Goal: Navigation & Orientation: Find specific page/section

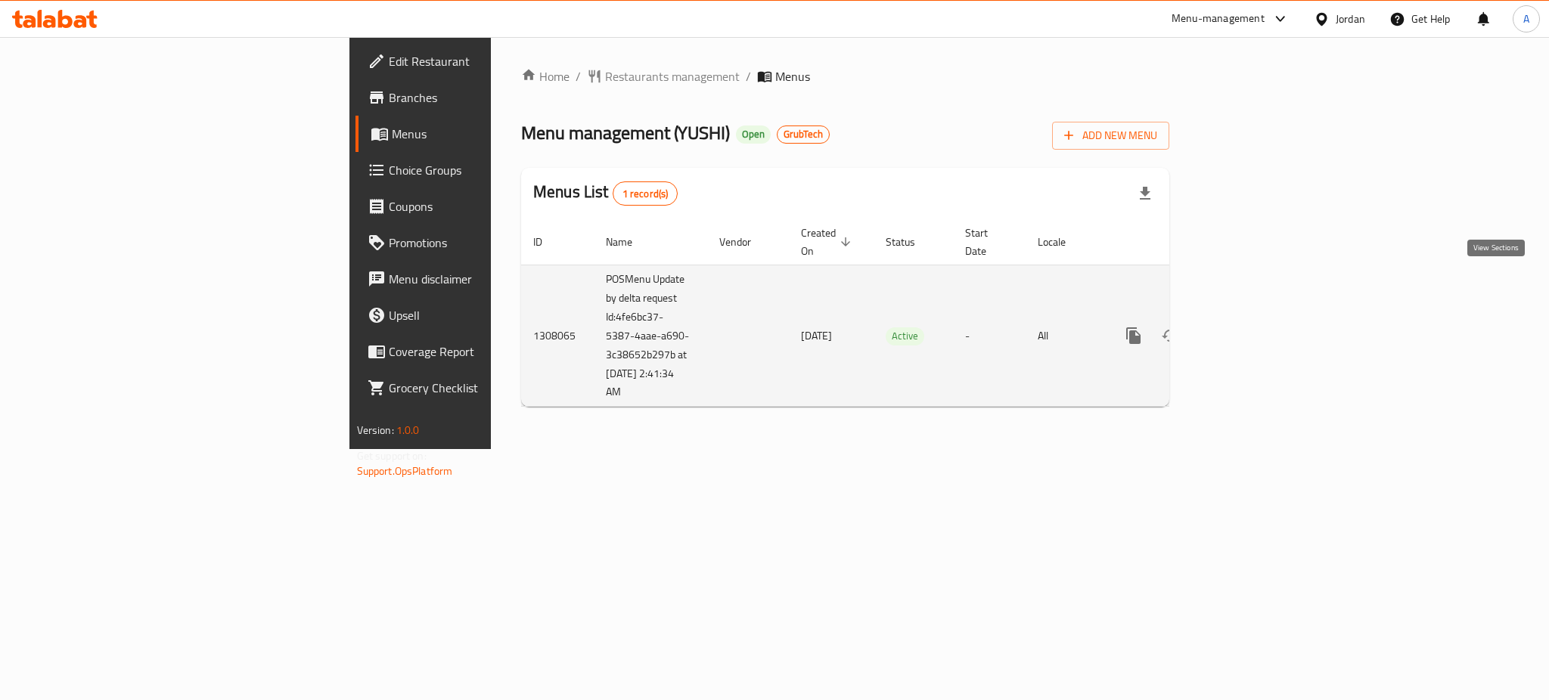
click at [1252, 327] on icon "enhanced table" at bounding box center [1242, 336] width 18 height 18
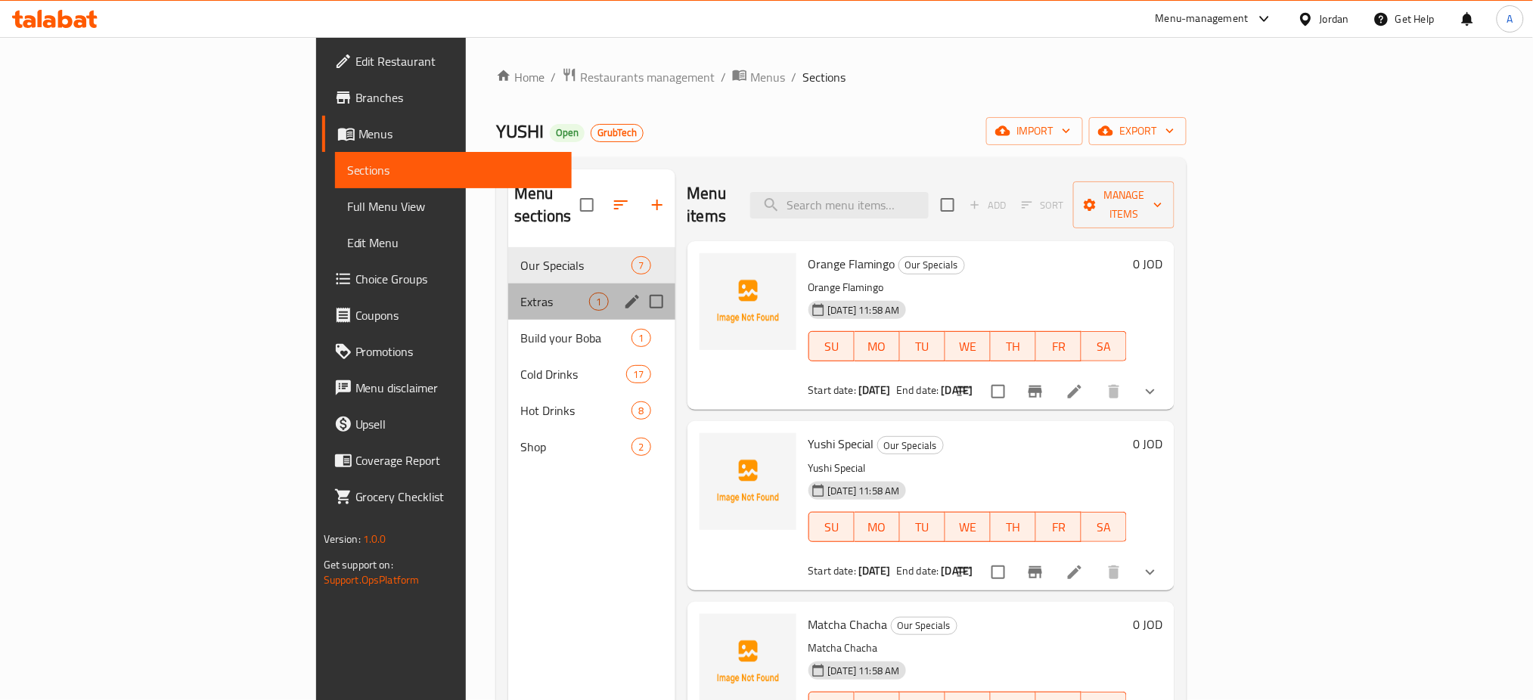
click at [508, 284] on div "Extras 1" at bounding box center [591, 302] width 166 height 36
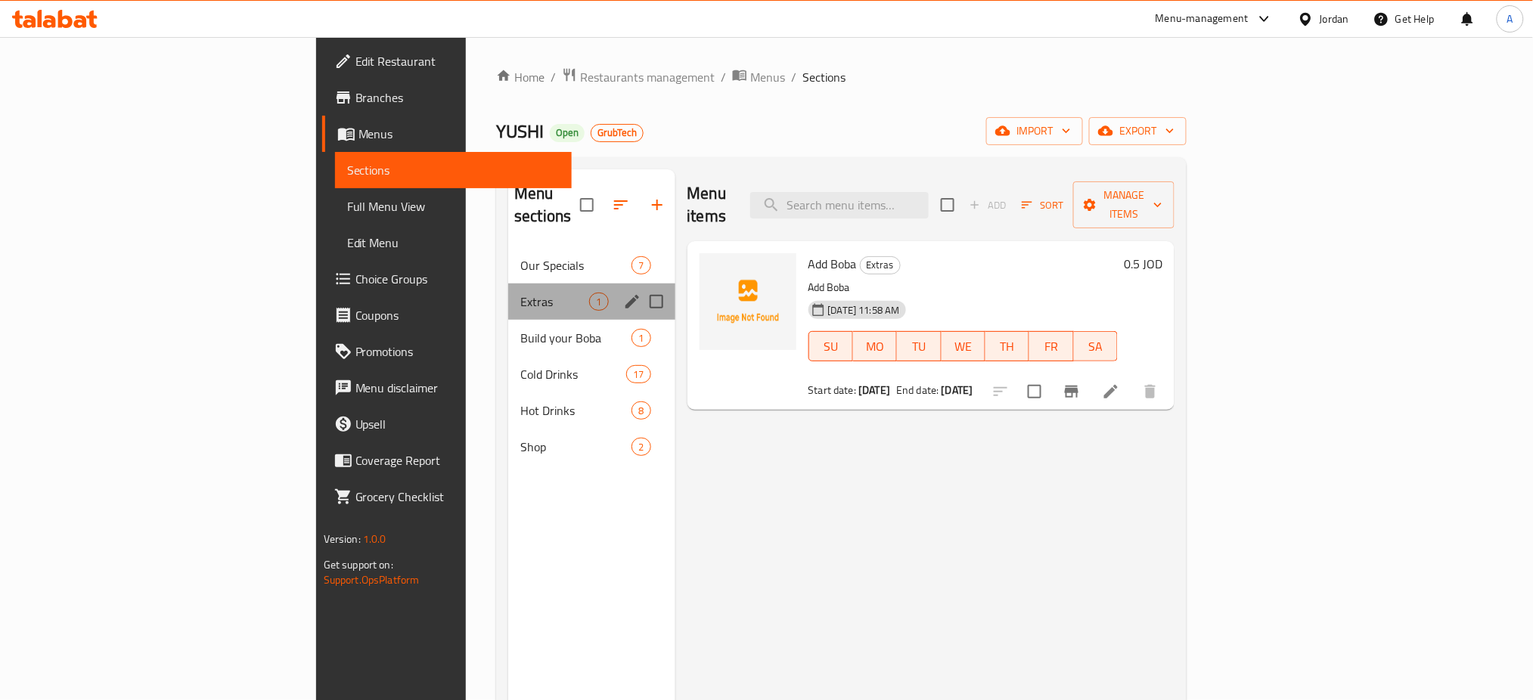
click at [508, 284] on div "Extras 1" at bounding box center [591, 302] width 166 height 36
click at [508, 320] on div "Build your Boba 1" at bounding box center [591, 338] width 166 height 36
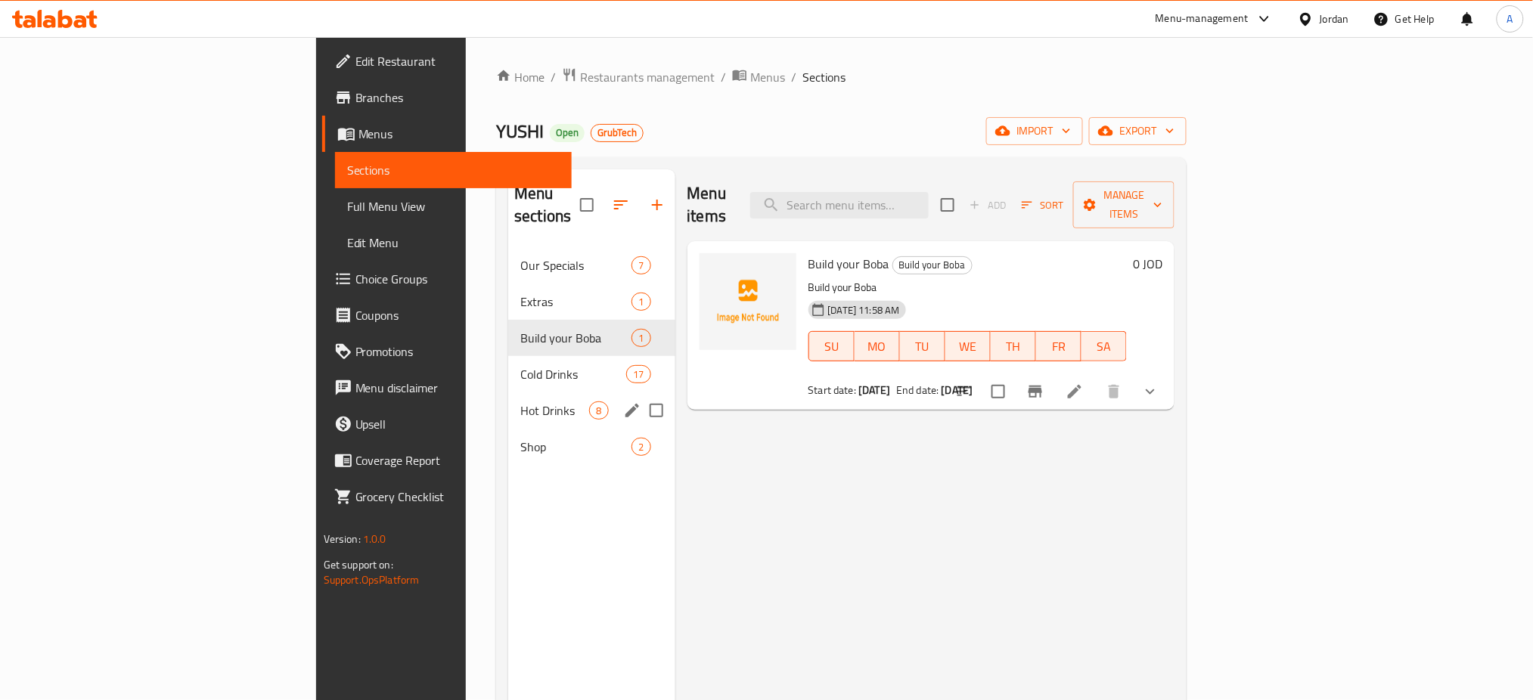
click at [508, 392] on div "Hot Drinks 8" at bounding box center [591, 410] width 166 height 36
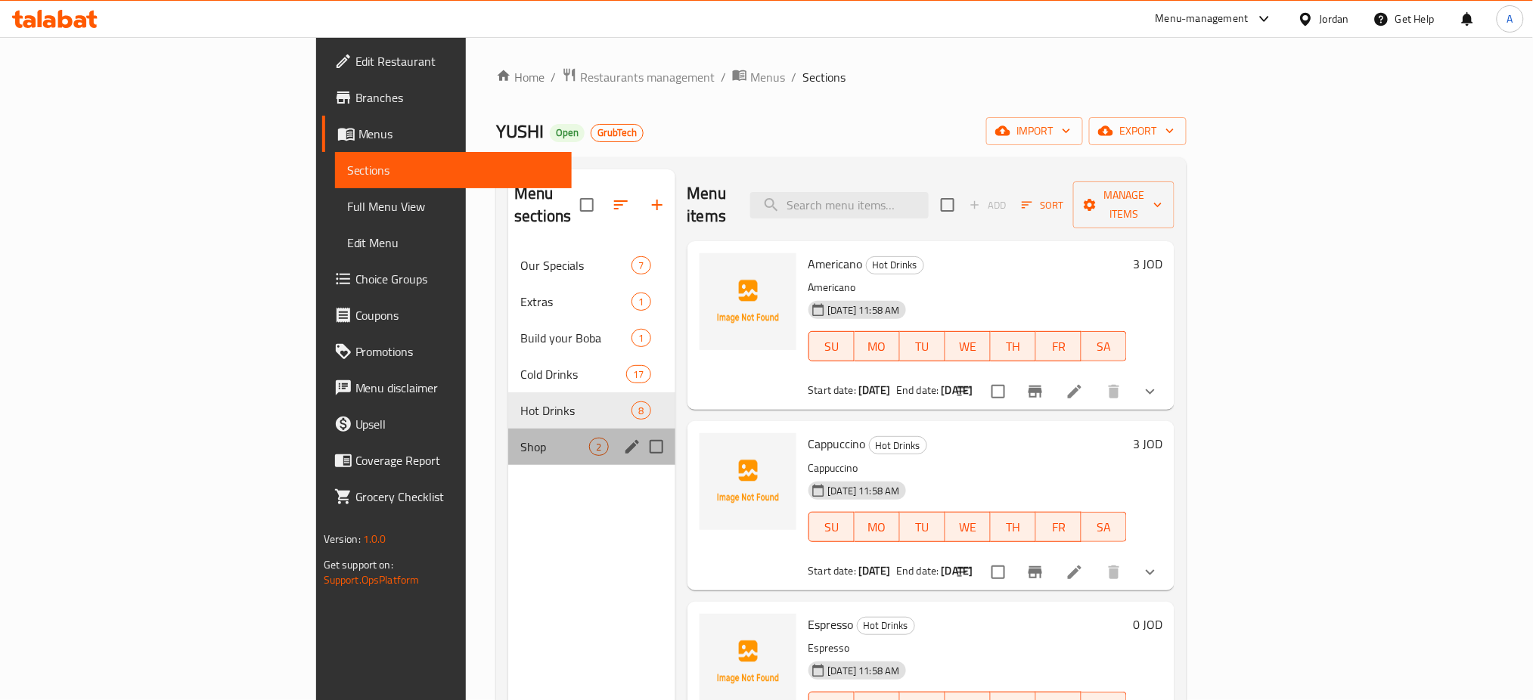
click at [508, 429] on div "Shop 2" at bounding box center [591, 447] width 166 height 36
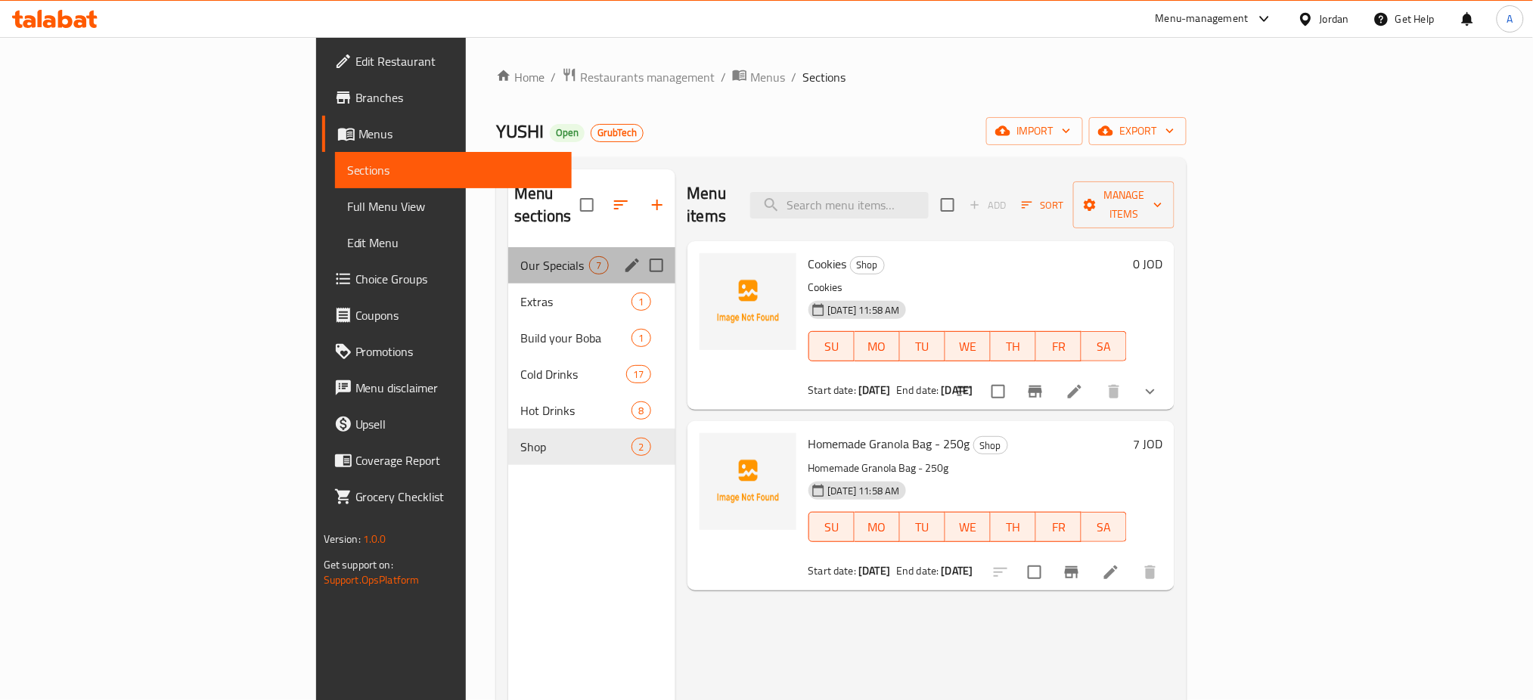
click at [508, 247] on div "Our Specials 7" at bounding box center [591, 265] width 166 height 36
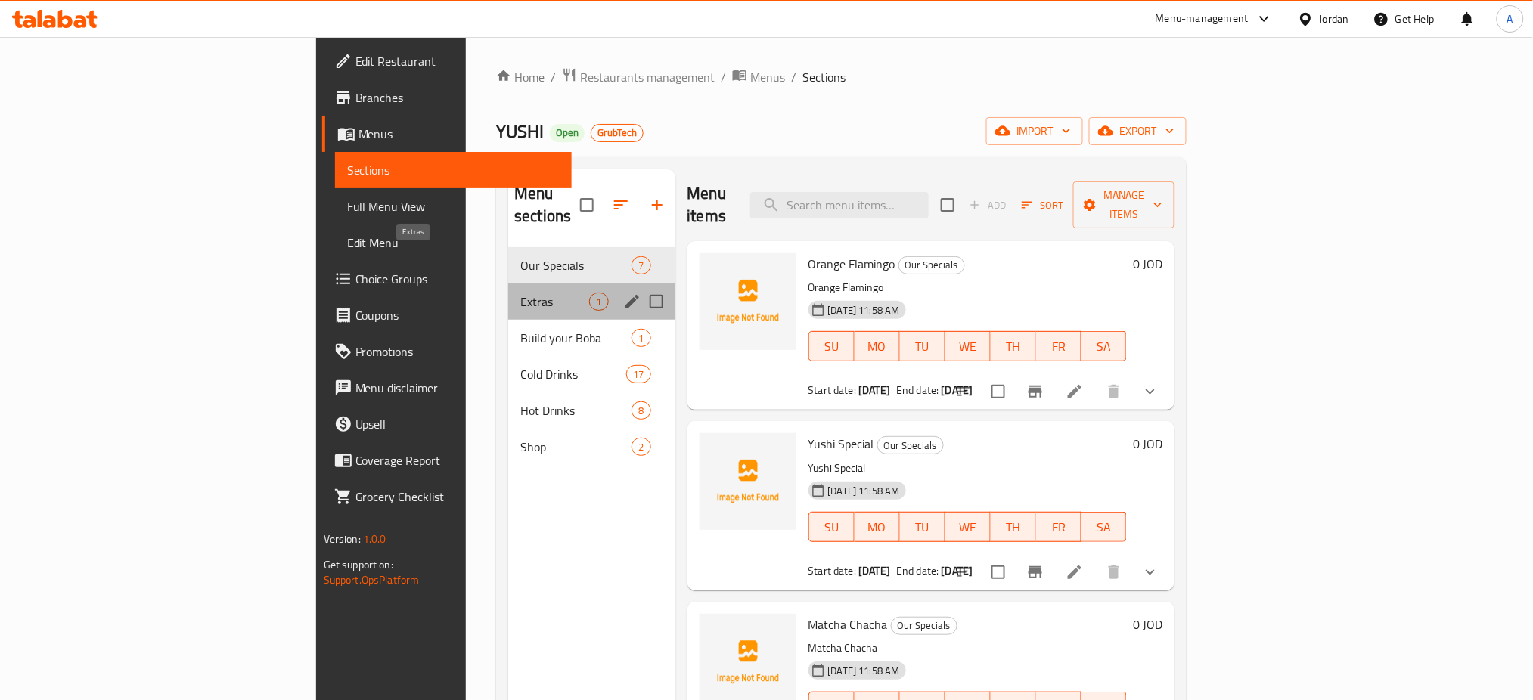
click at [520, 293] on span "Extras" at bounding box center [554, 302] width 69 height 18
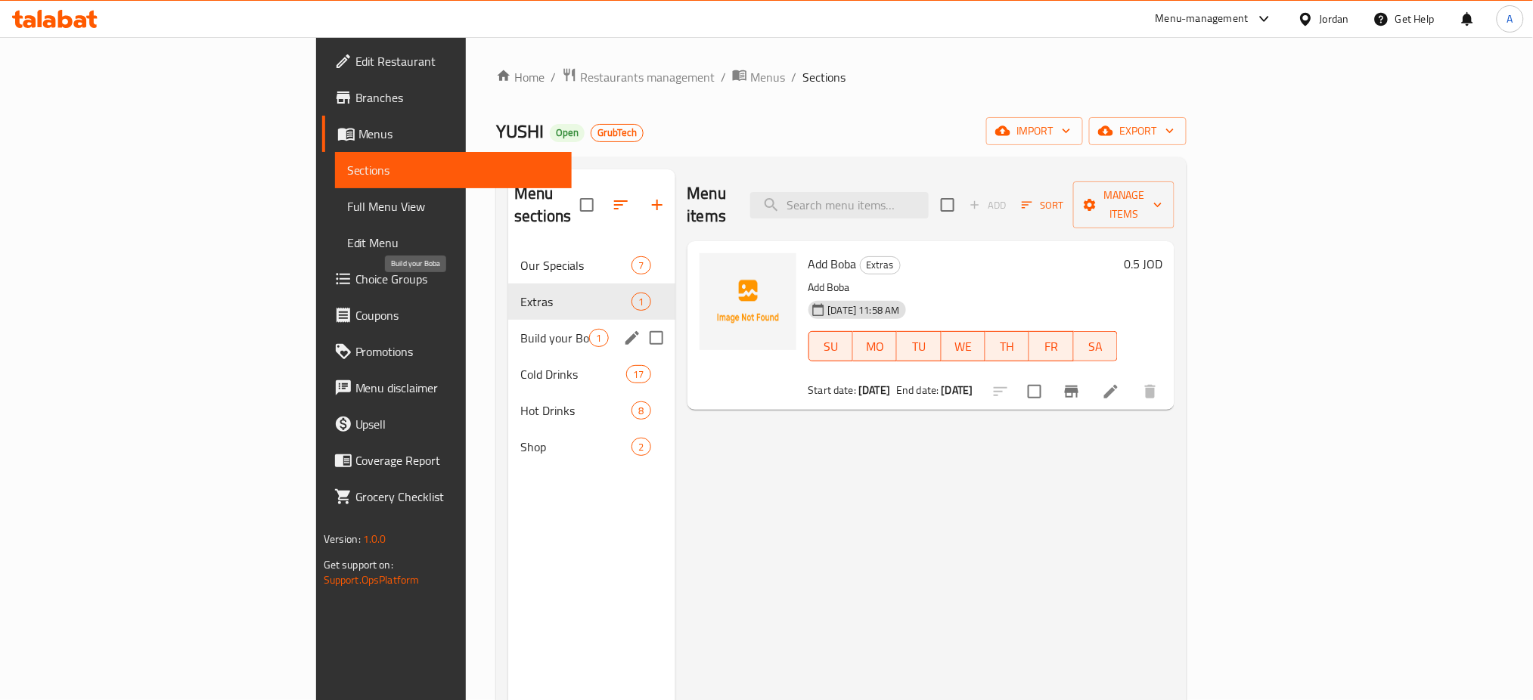
click at [508, 320] on div "Build your Boba 1" at bounding box center [591, 338] width 166 height 36
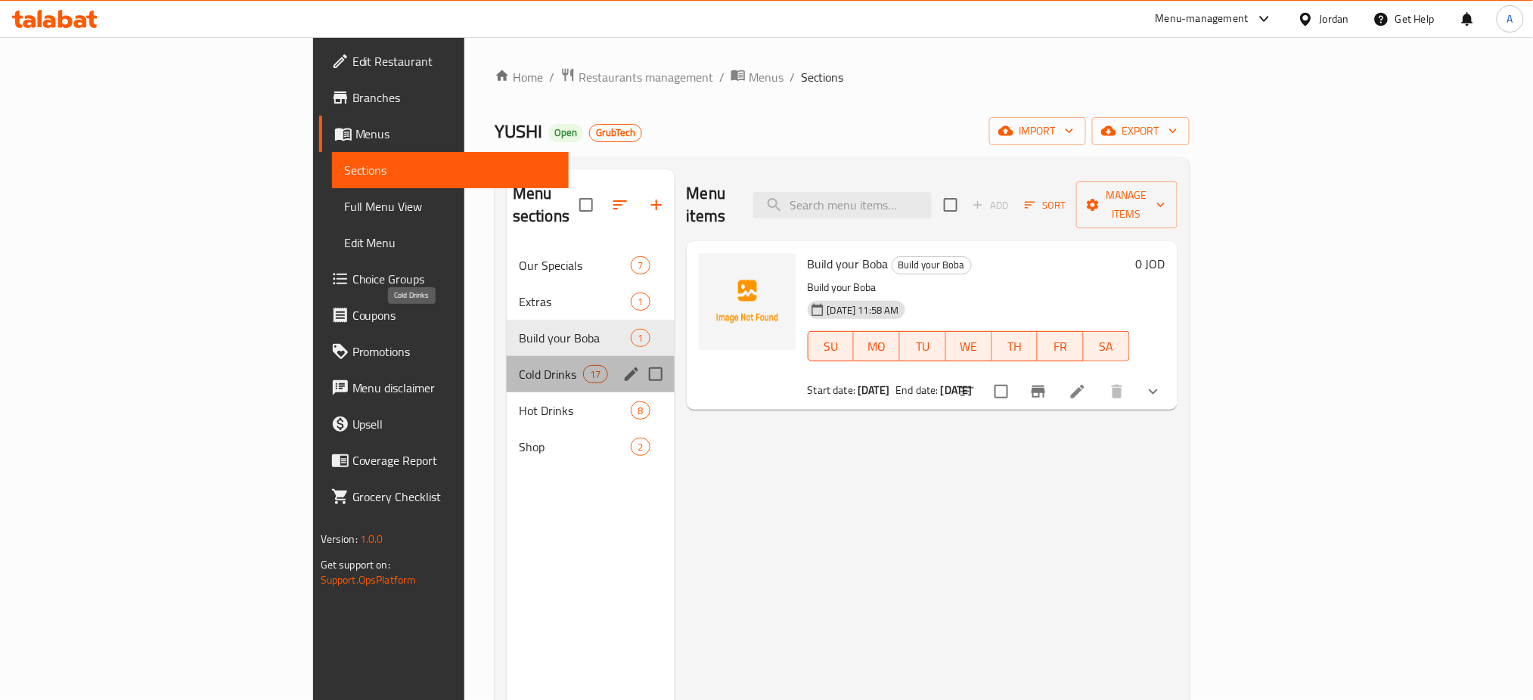
click at [519, 365] on span "Cold Drinks" at bounding box center [551, 374] width 64 height 18
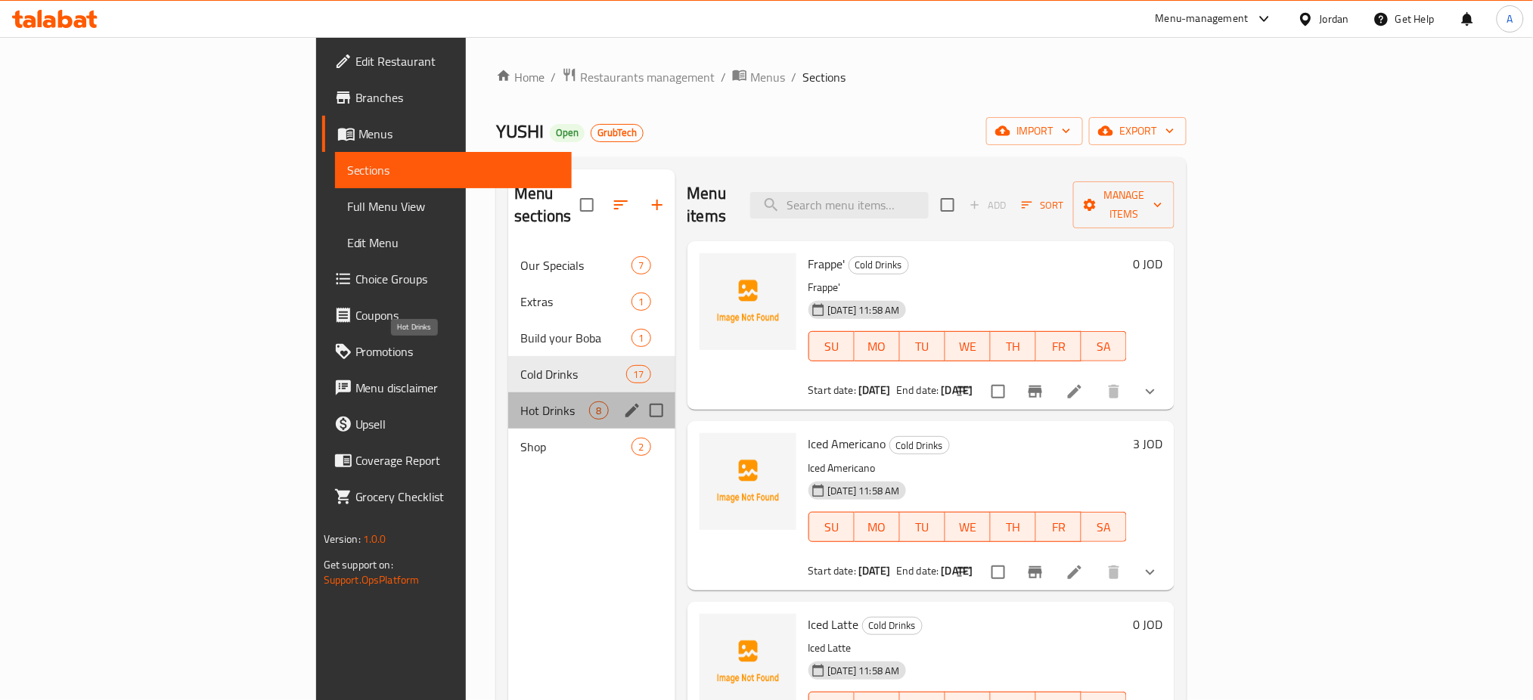
click at [520, 402] on span "Hot Drinks" at bounding box center [554, 411] width 69 height 18
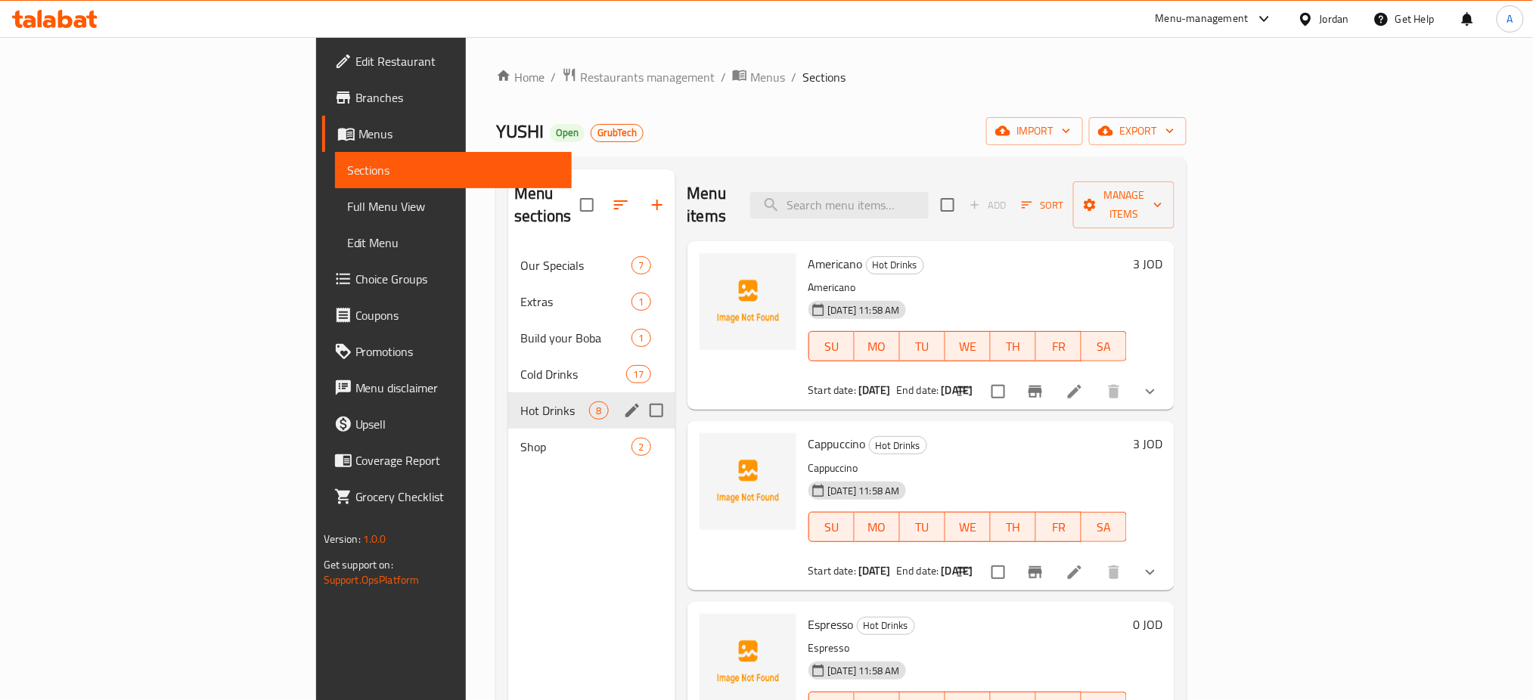
click at [508, 392] on div "Hot Drinks 8" at bounding box center [591, 410] width 166 height 36
click at [508, 247] on div "Our Specials 7" at bounding box center [591, 265] width 166 height 36
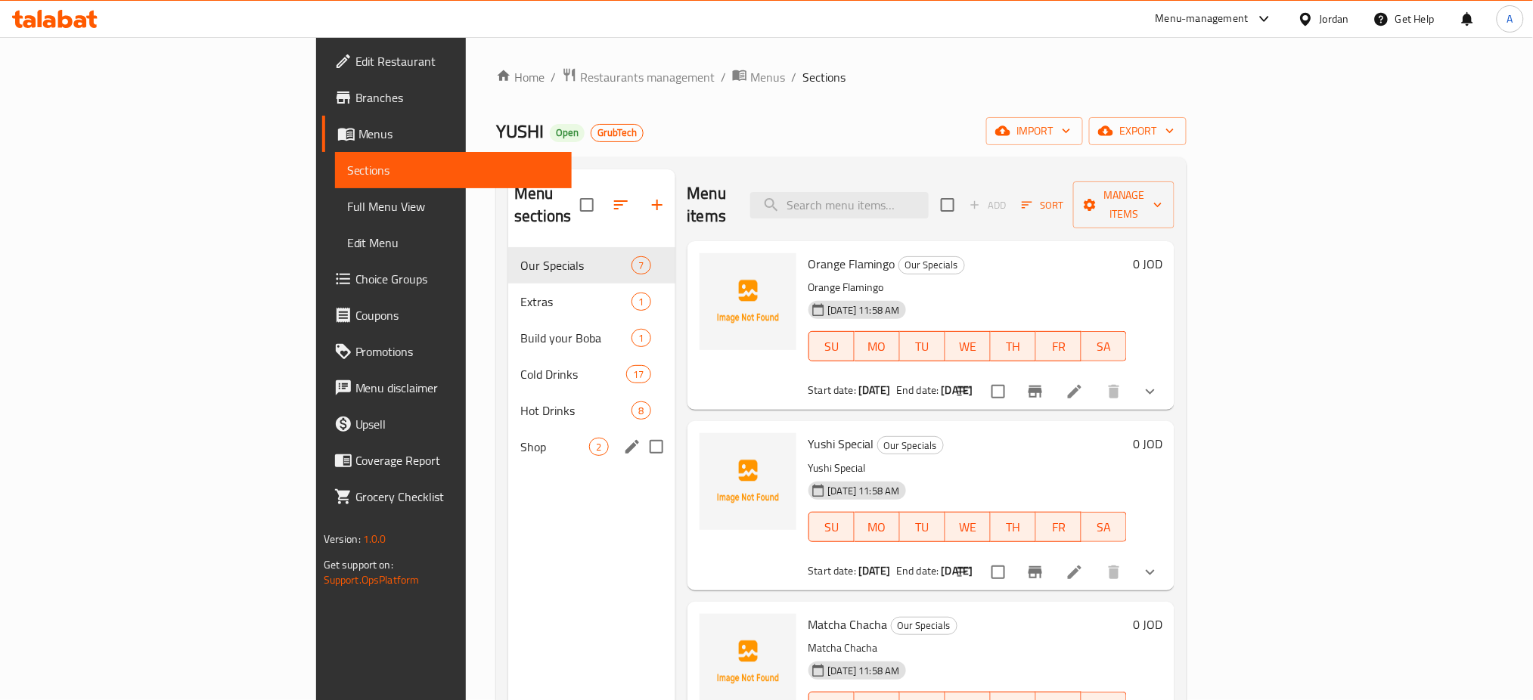
click at [508, 429] on div "Shop 2" at bounding box center [591, 447] width 166 height 36
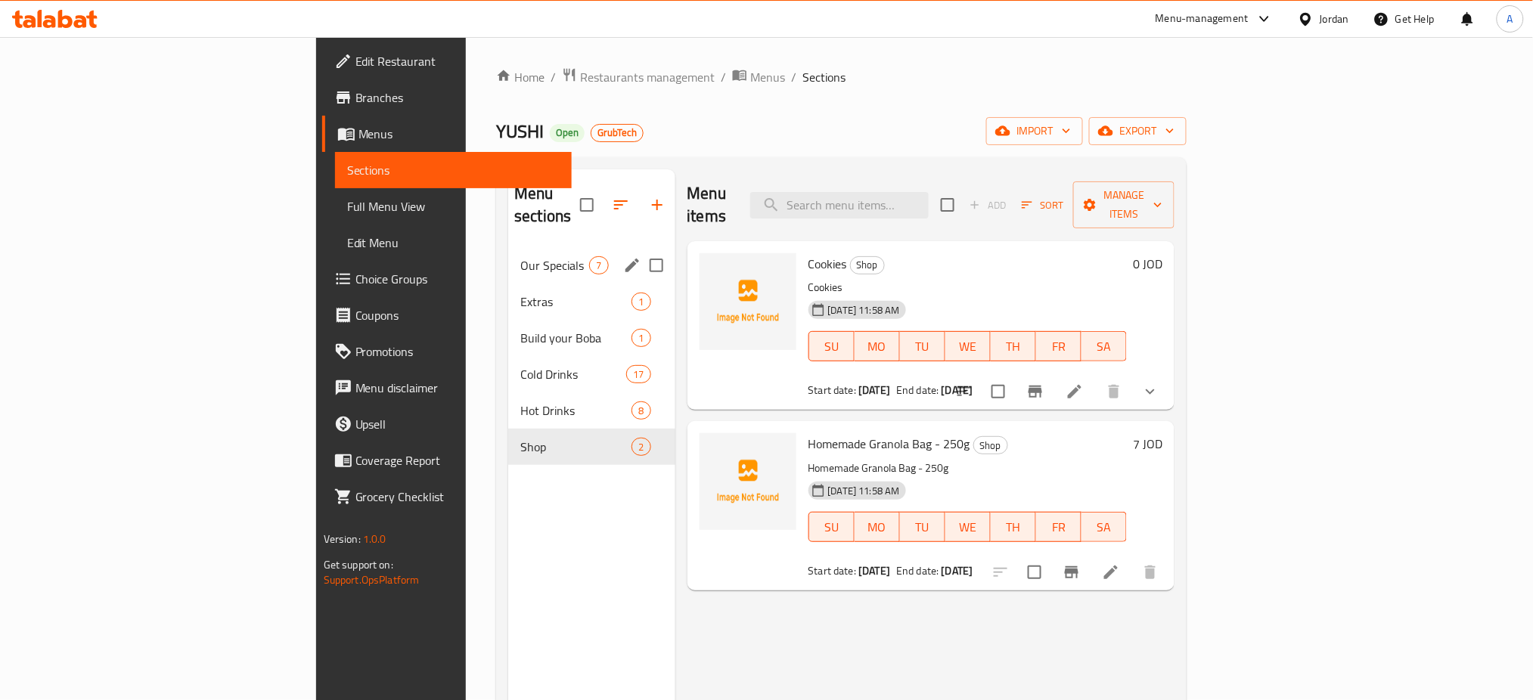
click at [508, 247] on div "Our Specials 7" at bounding box center [591, 265] width 166 height 36
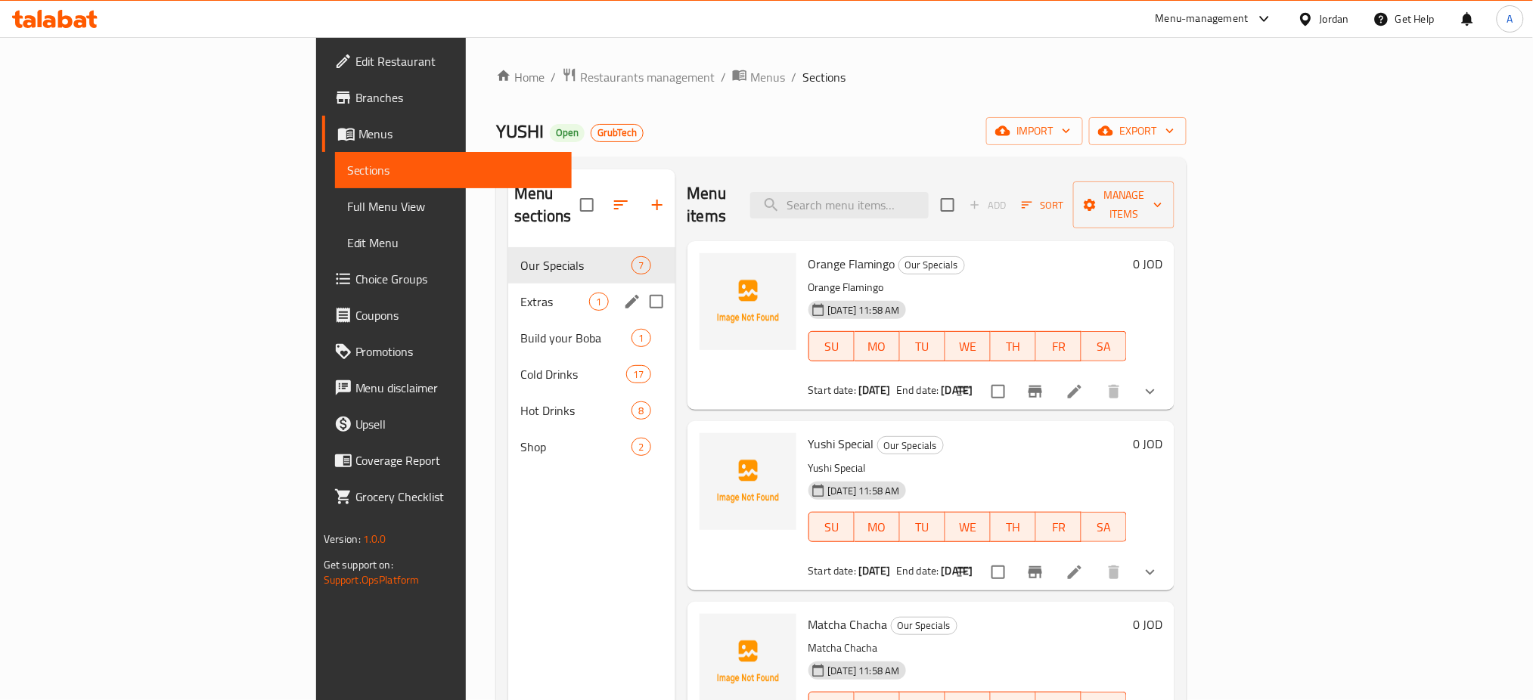
click at [520, 293] on span "Extras" at bounding box center [554, 302] width 69 height 18
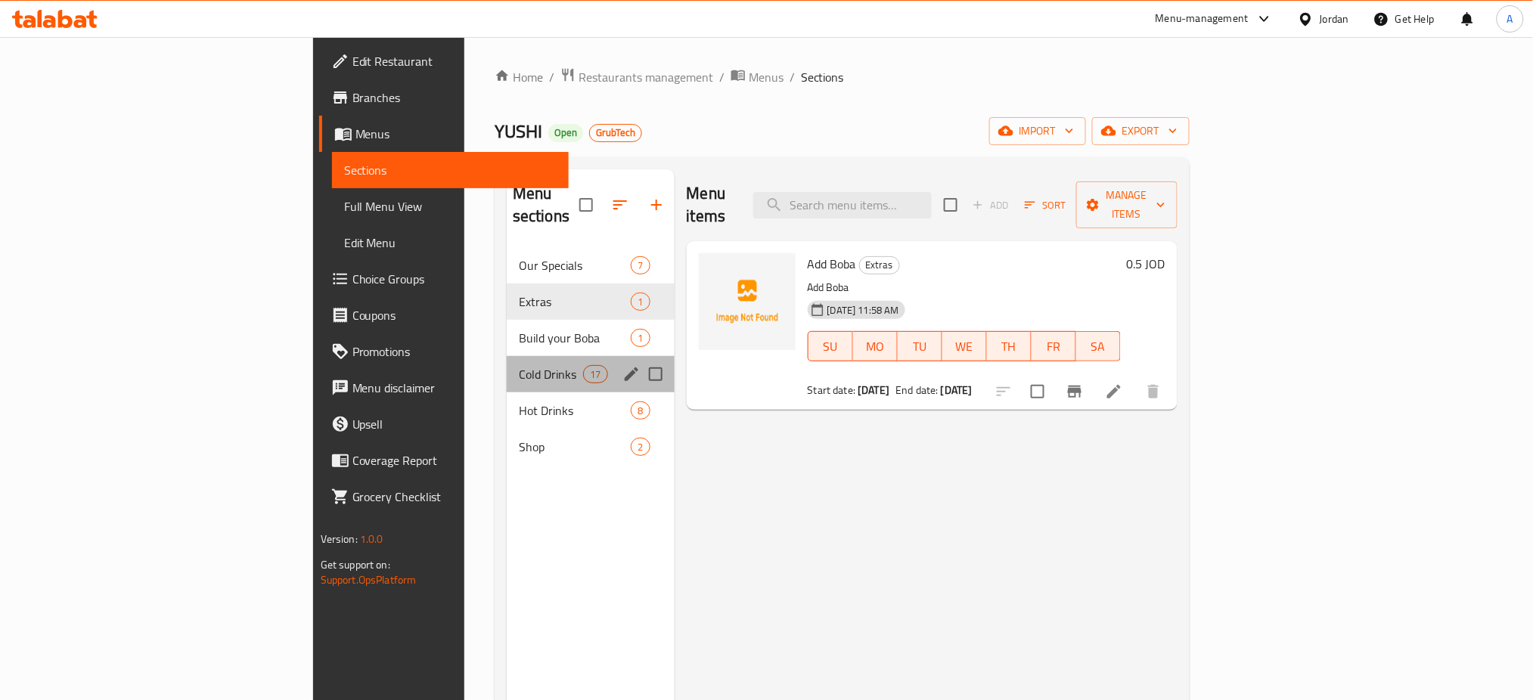
drag, startPoint x: 342, startPoint y: 309, endPoint x: 340, endPoint y: 332, distance: 22.7
click at [507, 356] on div "Cold Drinks 17" at bounding box center [591, 374] width 168 height 36
click at [507, 336] on div "Our Specials 7 Extras 1 Build your Boba 1 Cold Drinks 17 Hot Drinks 8 Shop 2" at bounding box center [591, 356] width 168 height 218
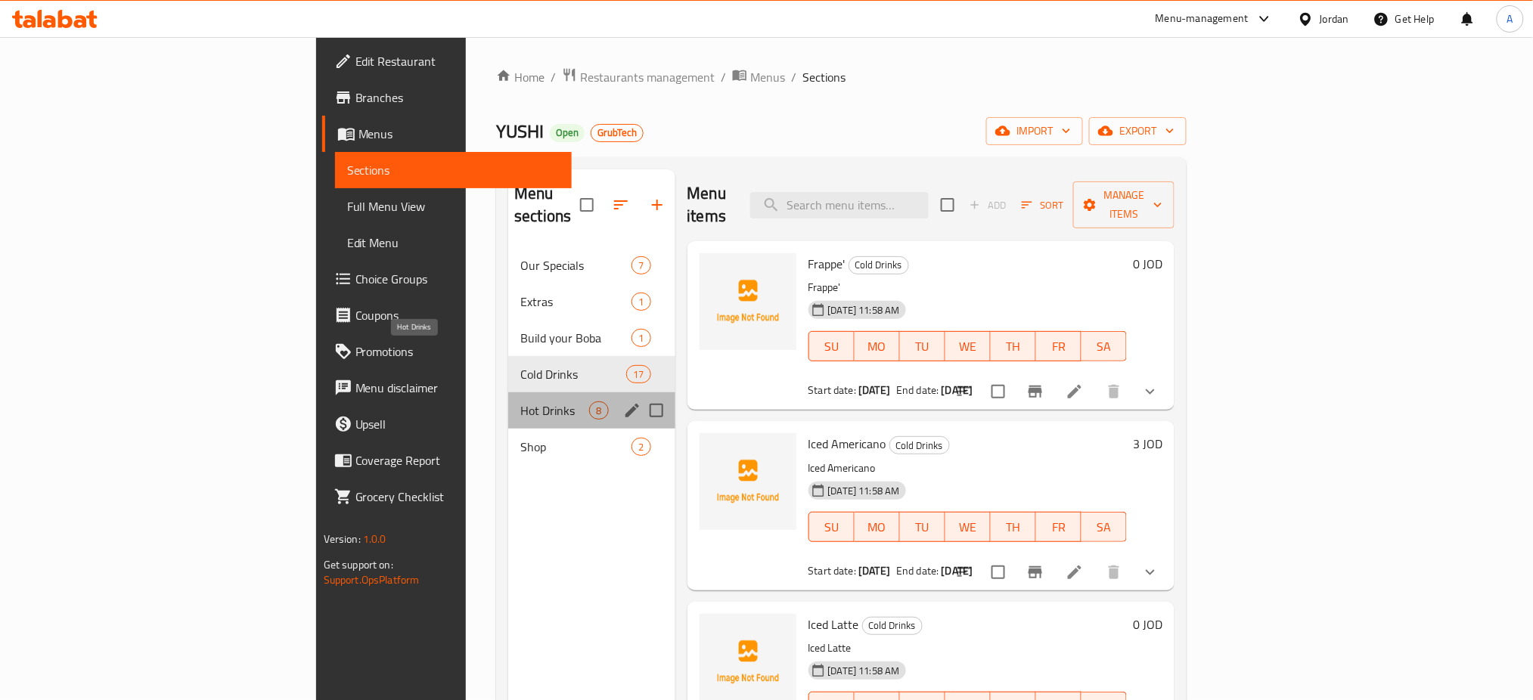
drag, startPoint x: 336, startPoint y: 351, endPoint x: 333, endPoint y: 374, distance: 22.9
click at [508, 374] on div "Our Specials 7 Extras 1 Build your Boba 1 Cold Drinks 17 Hot Drinks 8 Shop 2" at bounding box center [591, 356] width 166 height 218
click at [508, 429] on div "Shop 2" at bounding box center [591, 447] width 166 height 36
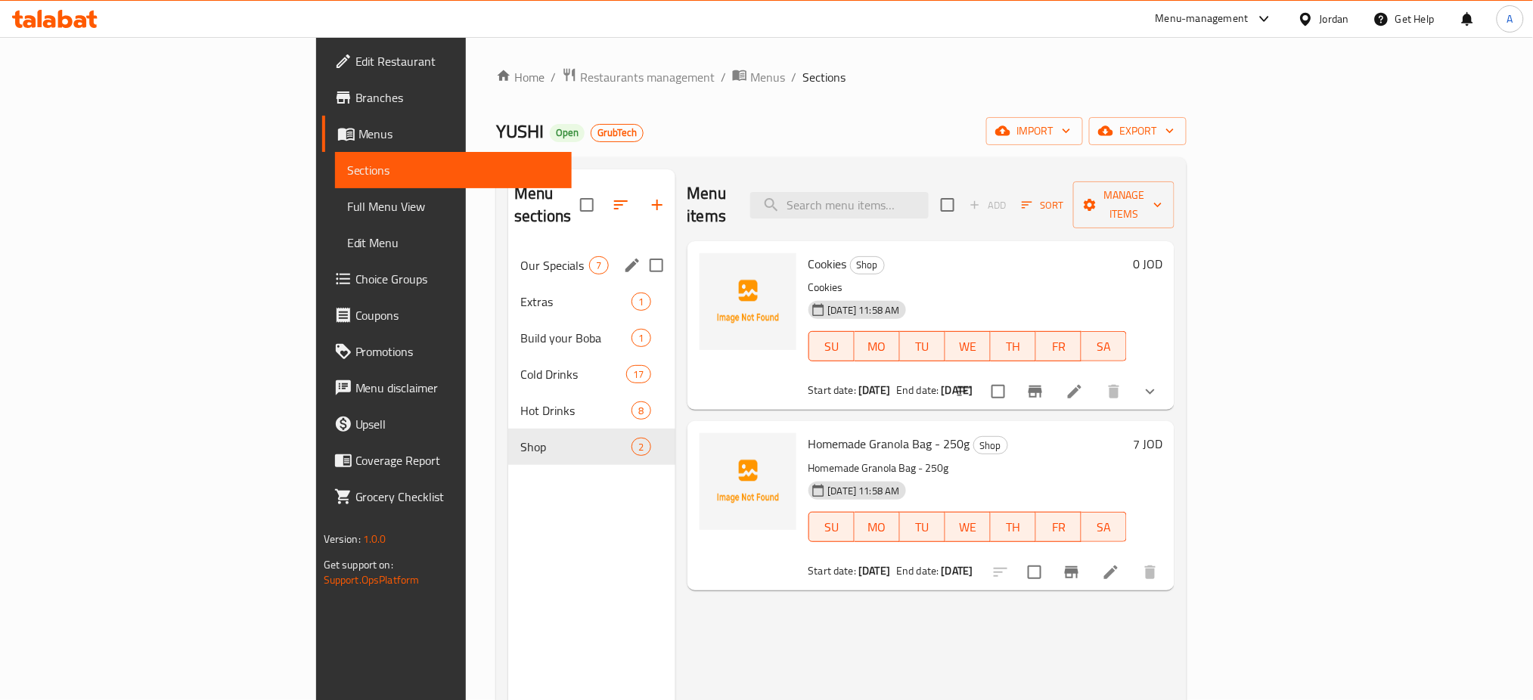
click at [508, 247] on div "Our Specials 7" at bounding box center [591, 265] width 166 height 36
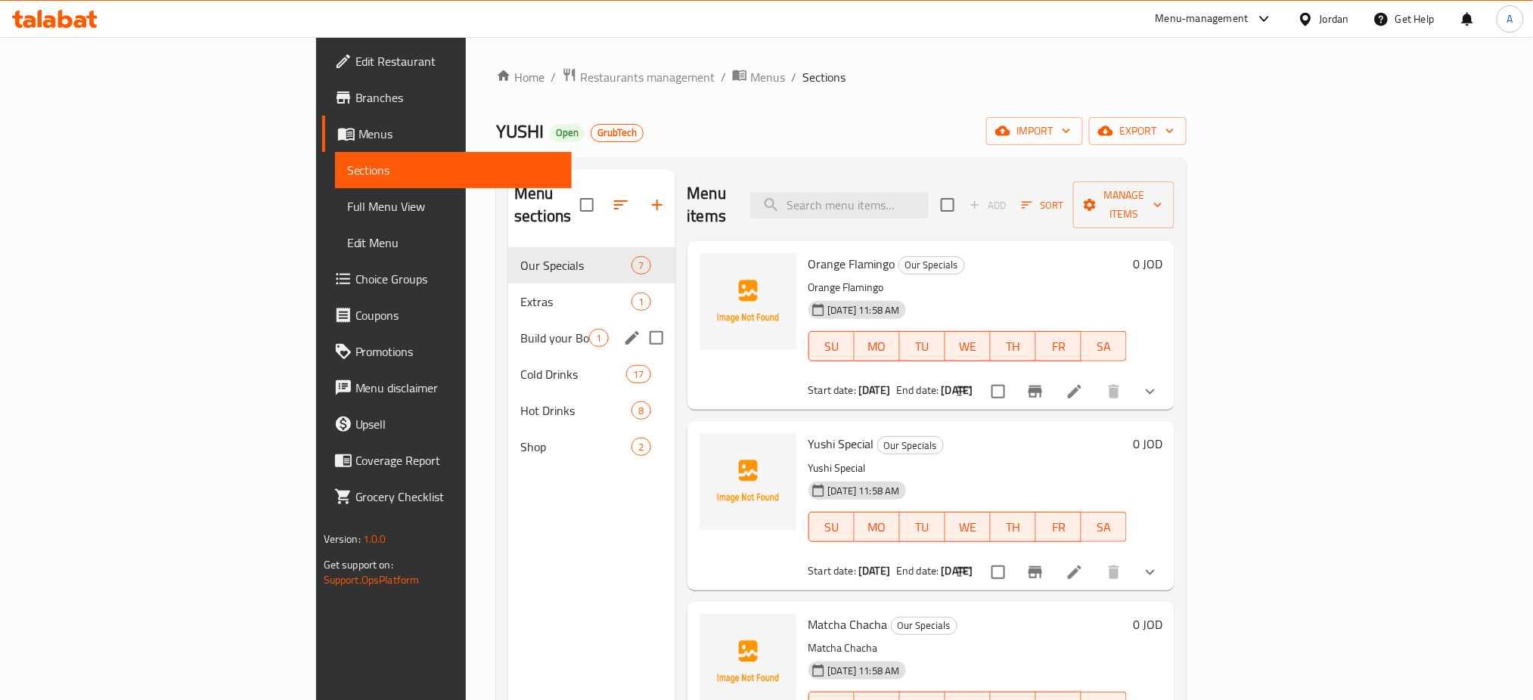
click at [508, 320] on div "Build your Boba 1" at bounding box center [591, 338] width 166 height 36
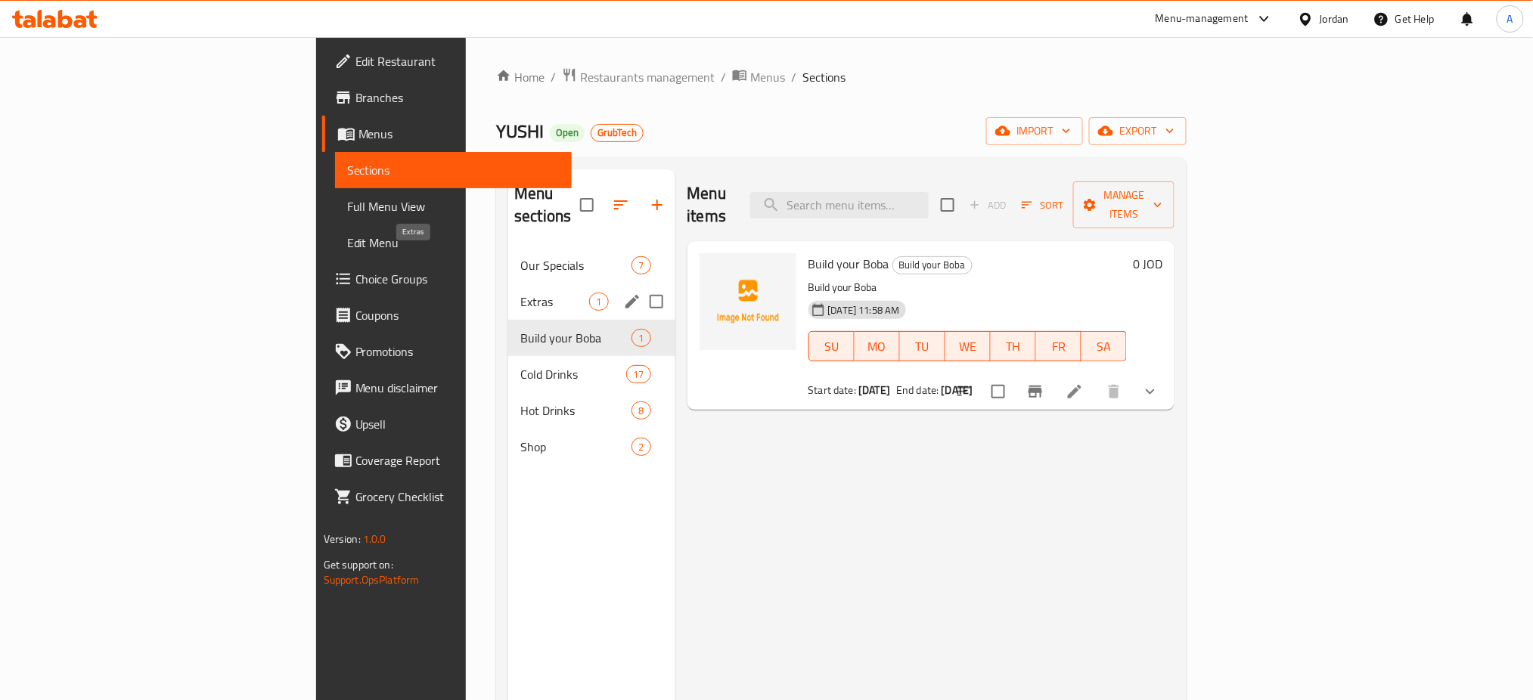
click at [520, 293] on span "Extras" at bounding box center [554, 302] width 69 height 18
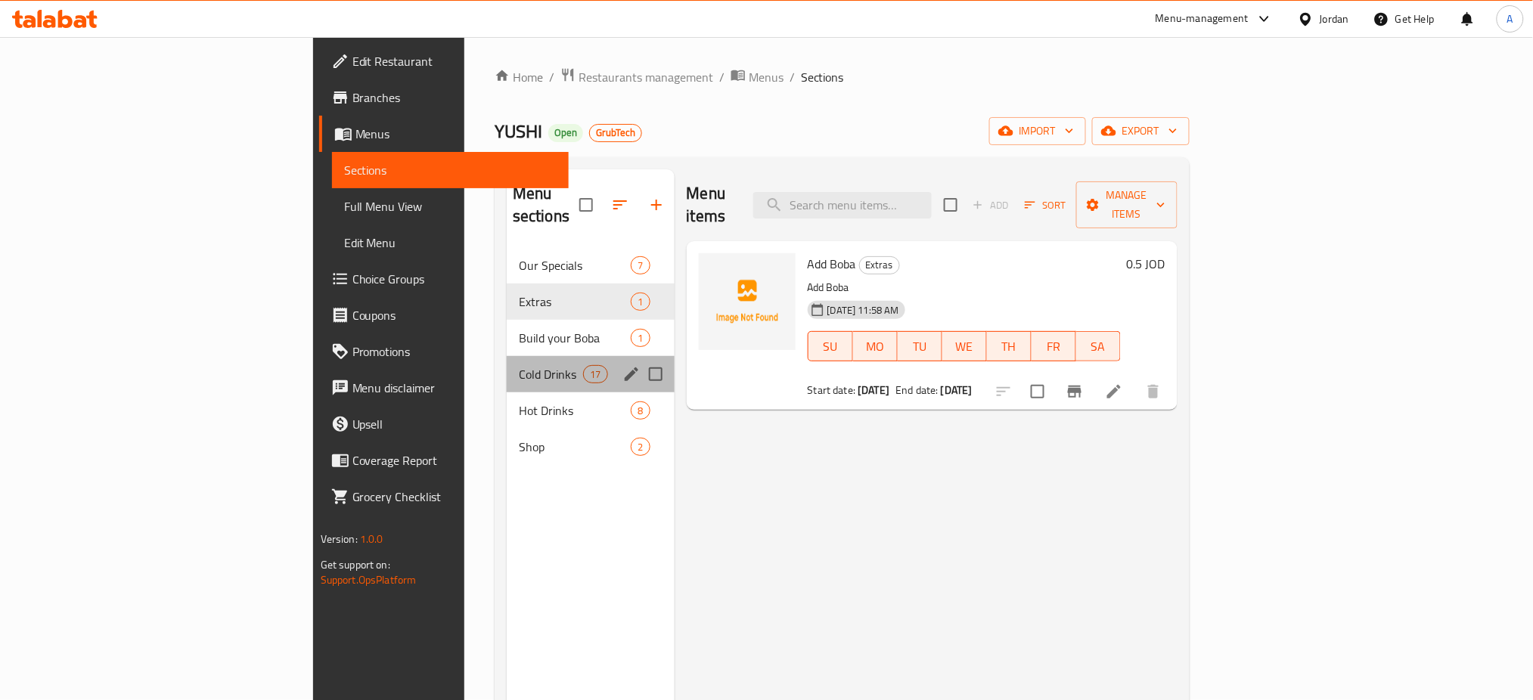
click at [507, 356] on div "Cold Drinks 17" at bounding box center [591, 374] width 168 height 36
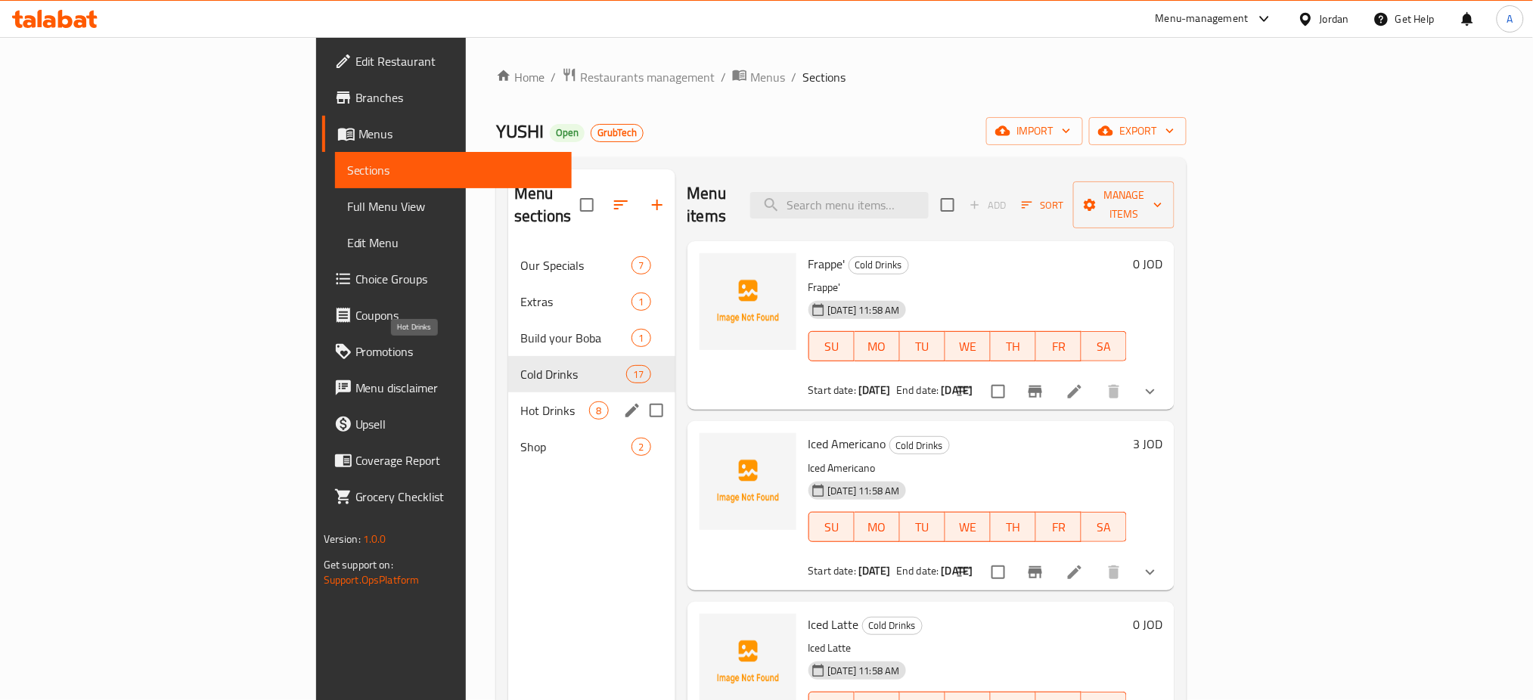
click at [520, 402] on span "Hot Drinks" at bounding box center [554, 411] width 69 height 18
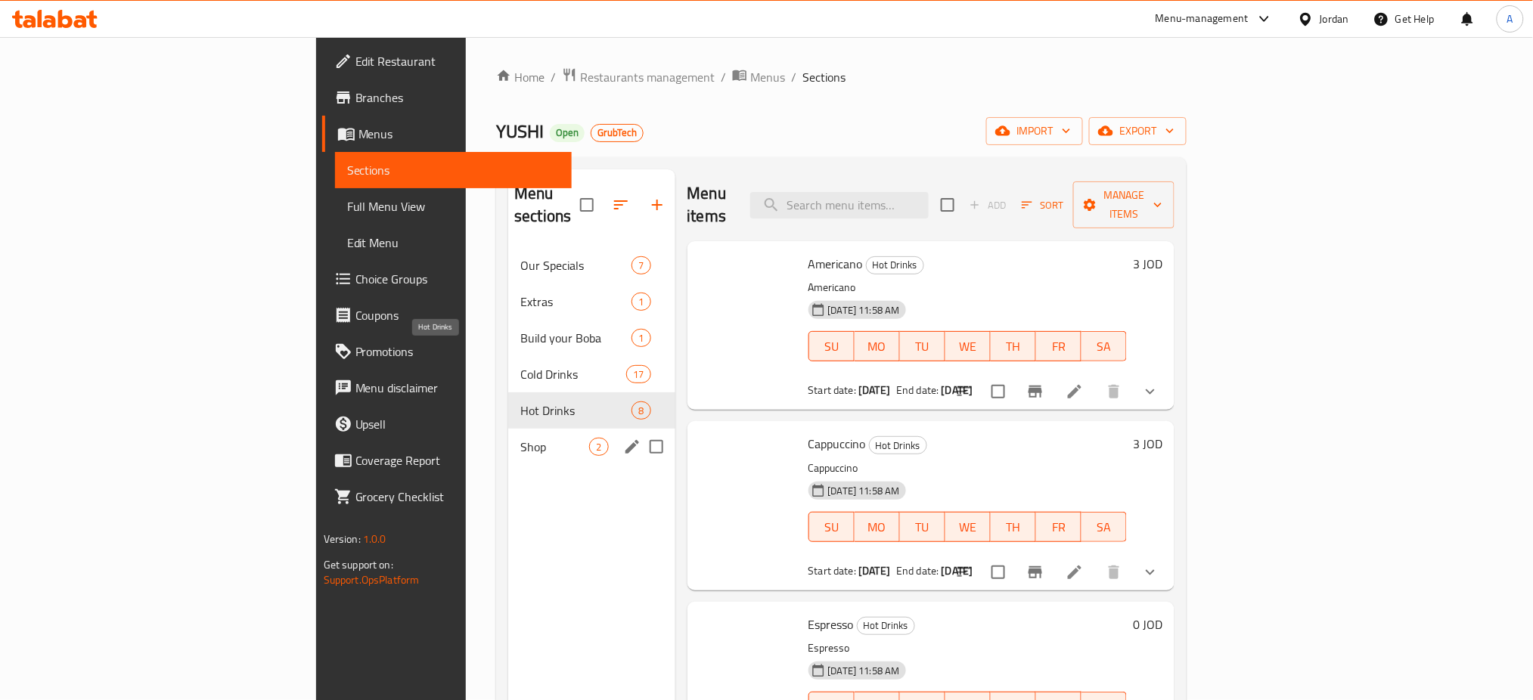
click at [508, 429] on div "Shop 2" at bounding box center [591, 447] width 166 height 36
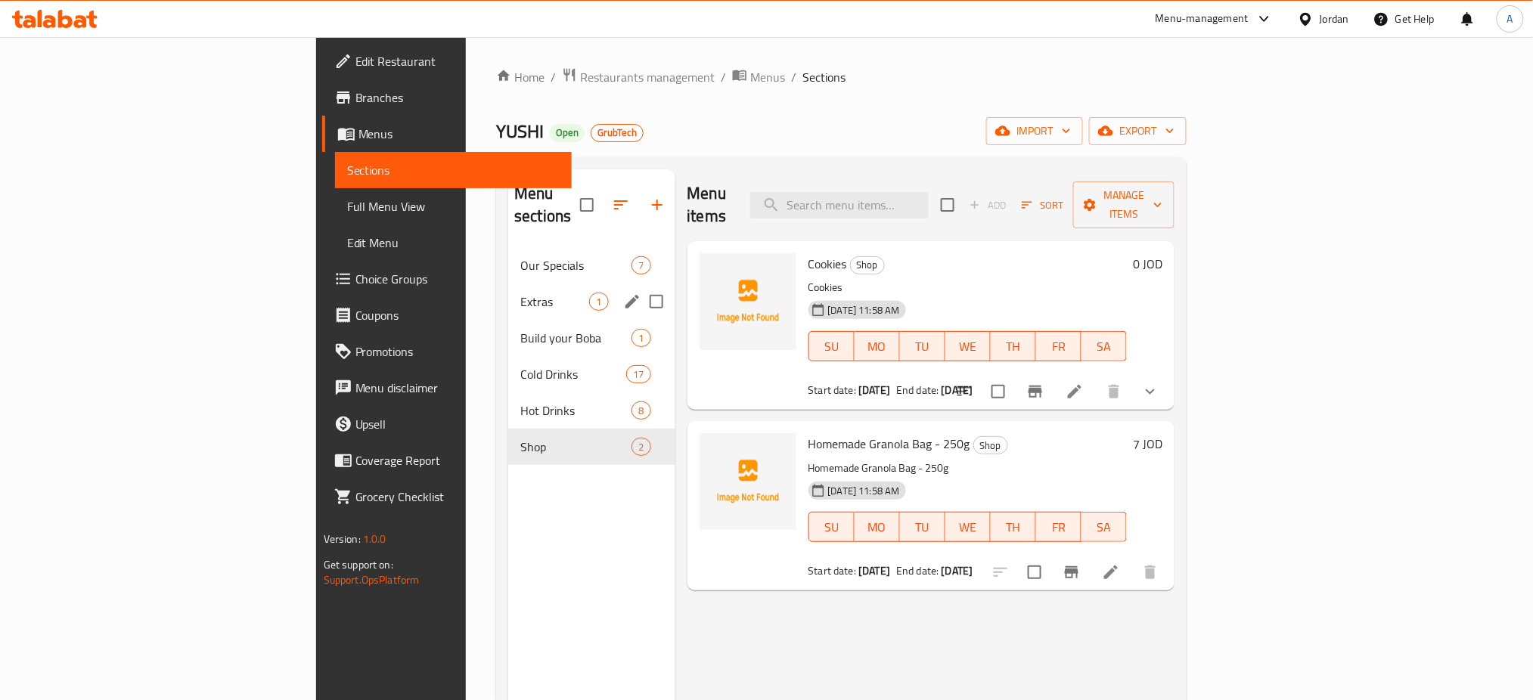
click at [520, 256] on span "Our Specials" at bounding box center [575, 265] width 111 height 18
